Goal: Transaction & Acquisition: Register for event/course

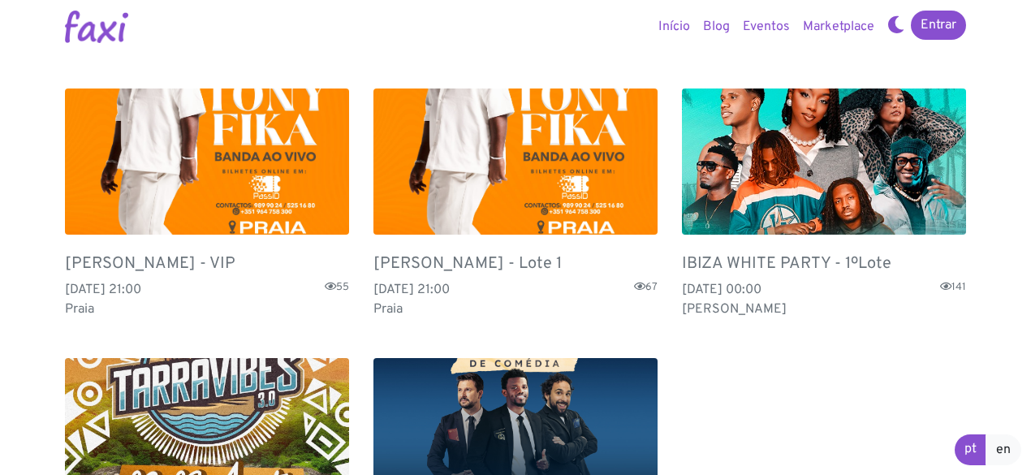
scroll to position [81, 0]
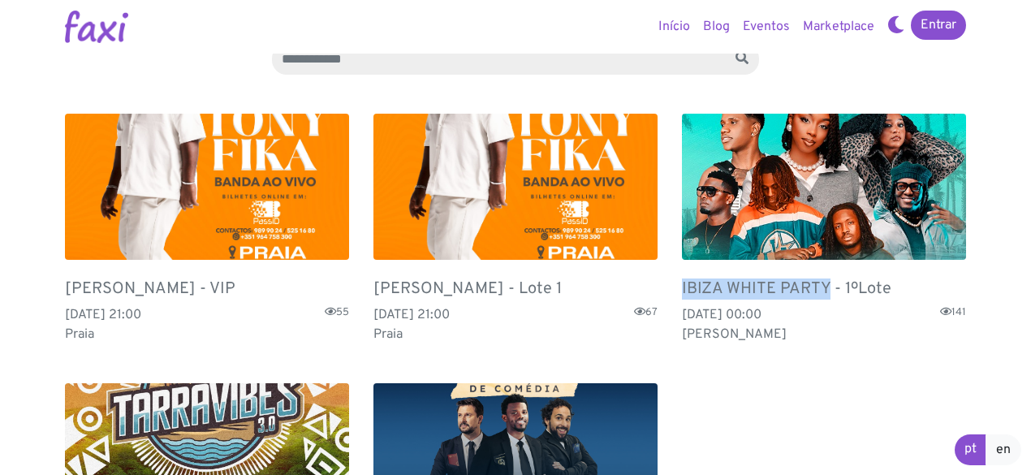
drag, startPoint x: 679, startPoint y: 288, endPoint x: 825, endPoint y: 288, distance: 146.1
click at [825, 288] on div "IBIZA WHITE PARTY - 1ºLote [DATE] 00:00 141 [GEOGRAPHIC_DATA]" at bounding box center [824, 228] width 308 height 269
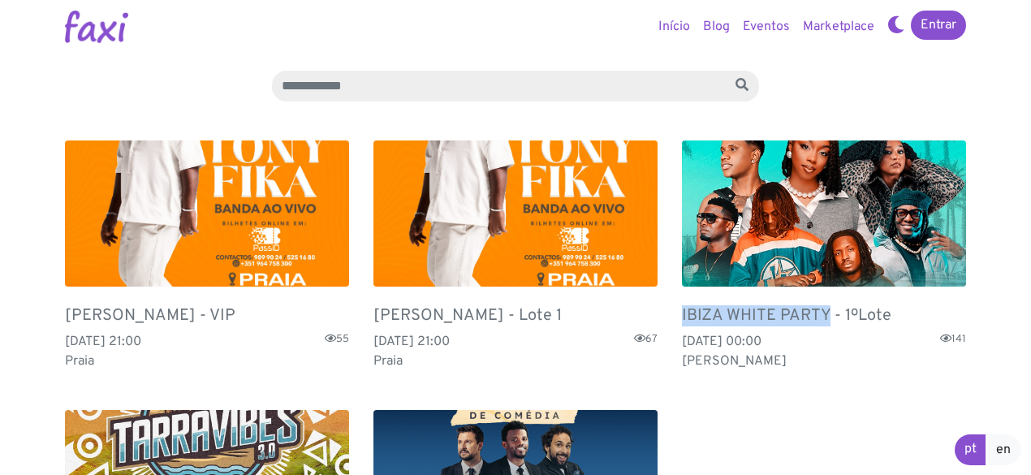
scroll to position [0, 0]
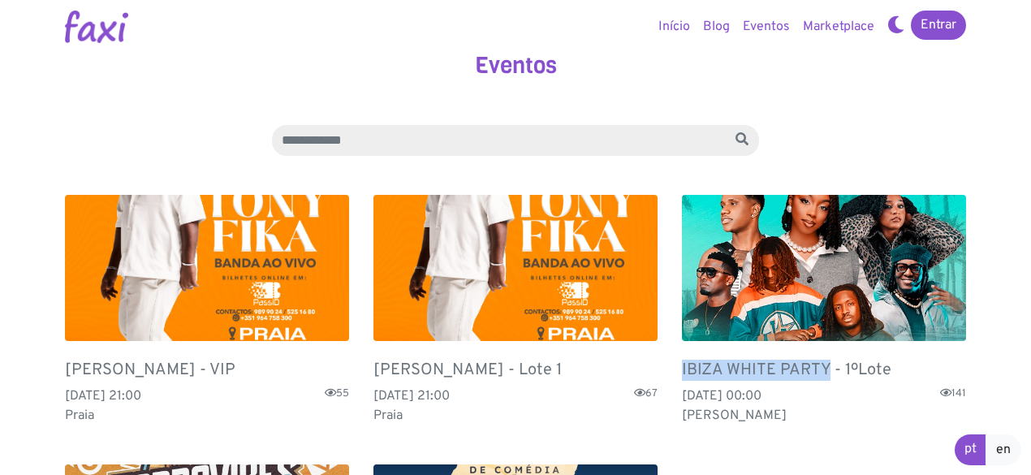
click at [799, 243] on img at bounding box center [824, 268] width 284 height 146
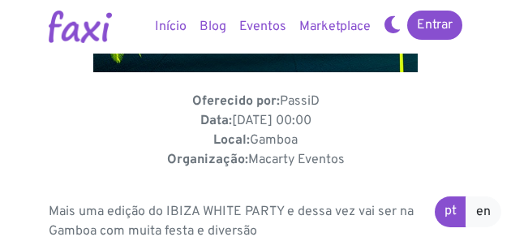
scroll to position [690, 0]
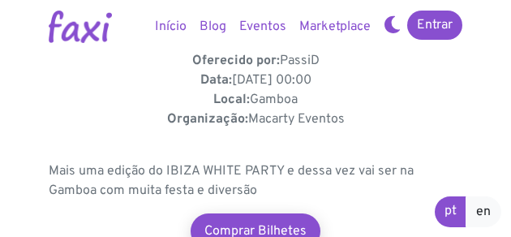
drag, startPoint x: 340, startPoint y: 118, endPoint x: 248, endPoint y: 117, distance: 91.7
click at [248, 117] on p "Oferecido por: PassiD Data: 09 Aug 2025, 00:00 Local: Gamboa Organização: Macar…" at bounding box center [256, 90] width 414 height 78
copy p "Macarty Eventos"
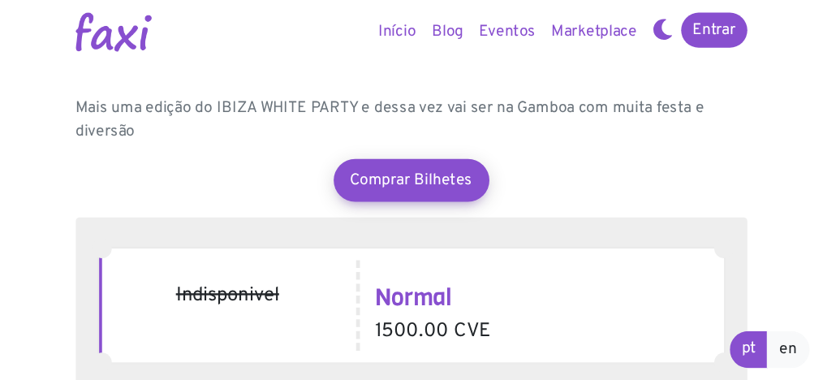
scroll to position [771, 0]
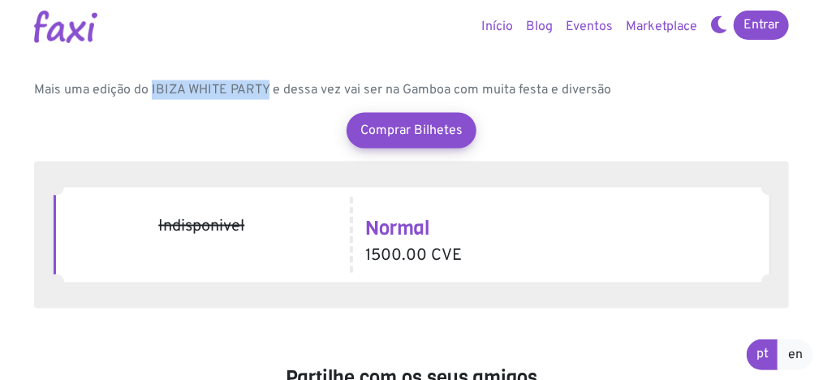
drag, startPoint x: 150, startPoint y: 90, endPoint x: 265, endPoint y: 88, distance: 115.3
click at [265, 88] on p "Mais uma edição do IBIZA WHITE PARTY e dessa vez vai ser na Gamboa com muita fe…" at bounding box center [411, 89] width 755 height 19
copy p "IBIZA WHITE PARTY"
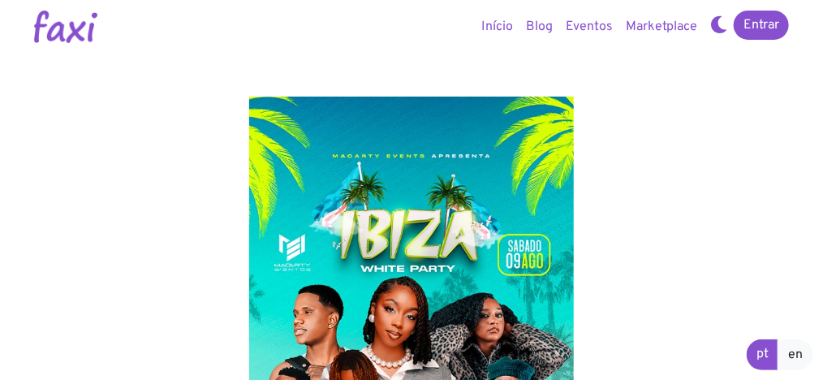
scroll to position [0, 0]
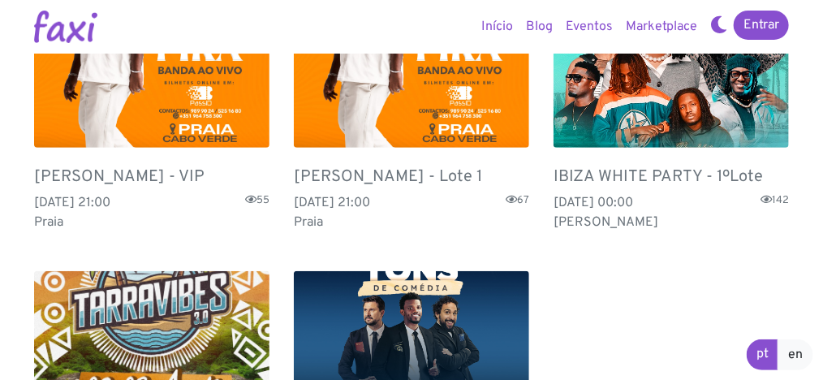
scroll to position [195, 0]
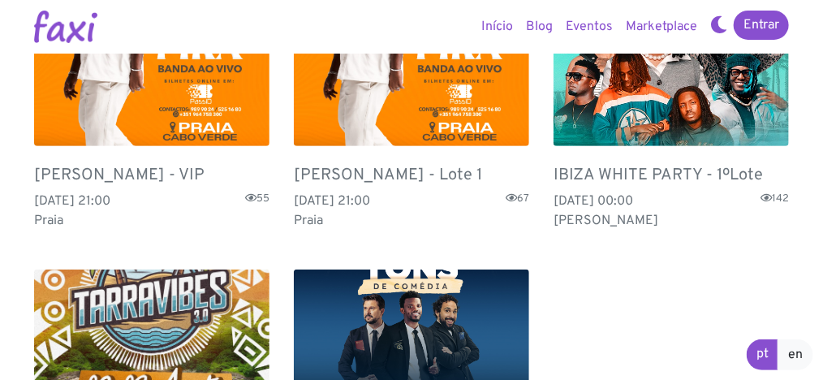
click at [613, 101] on img at bounding box center [671, 73] width 235 height 146
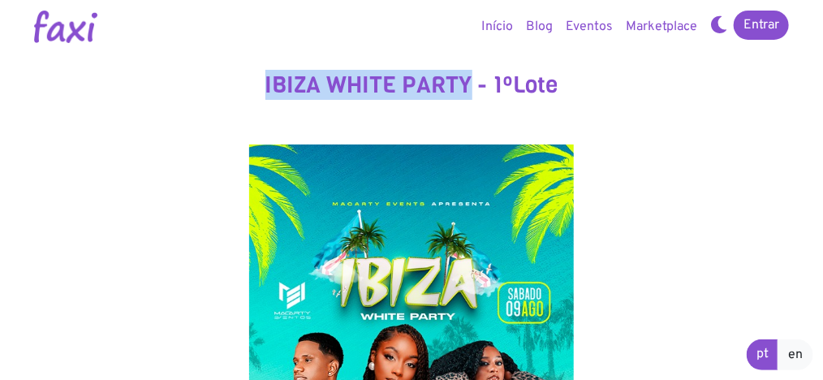
drag, startPoint x: 261, startPoint y: 87, endPoint x: 471, endPoint y: 85, distance: 209.4
click at [471, 85] on h3 "IBIZA WHITE PARTY - 1ºLote" at bounding box center [411, 85] width 755 height 28
copy h3 "IBIZA WHITE PARTY"
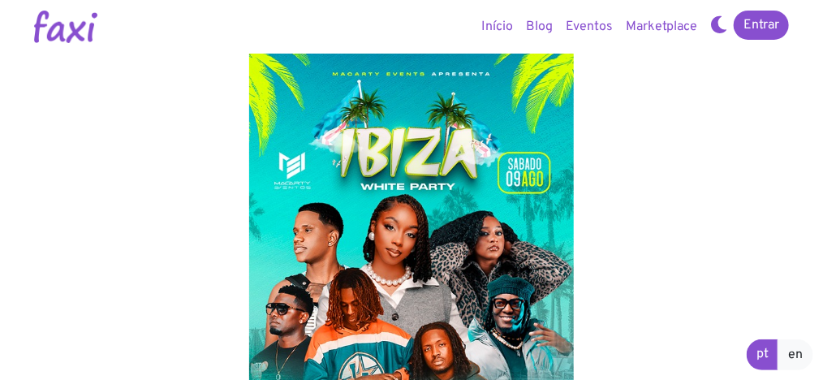
scroll to position [195, 0]
